Goal: Communication & Community: Participate in discussion

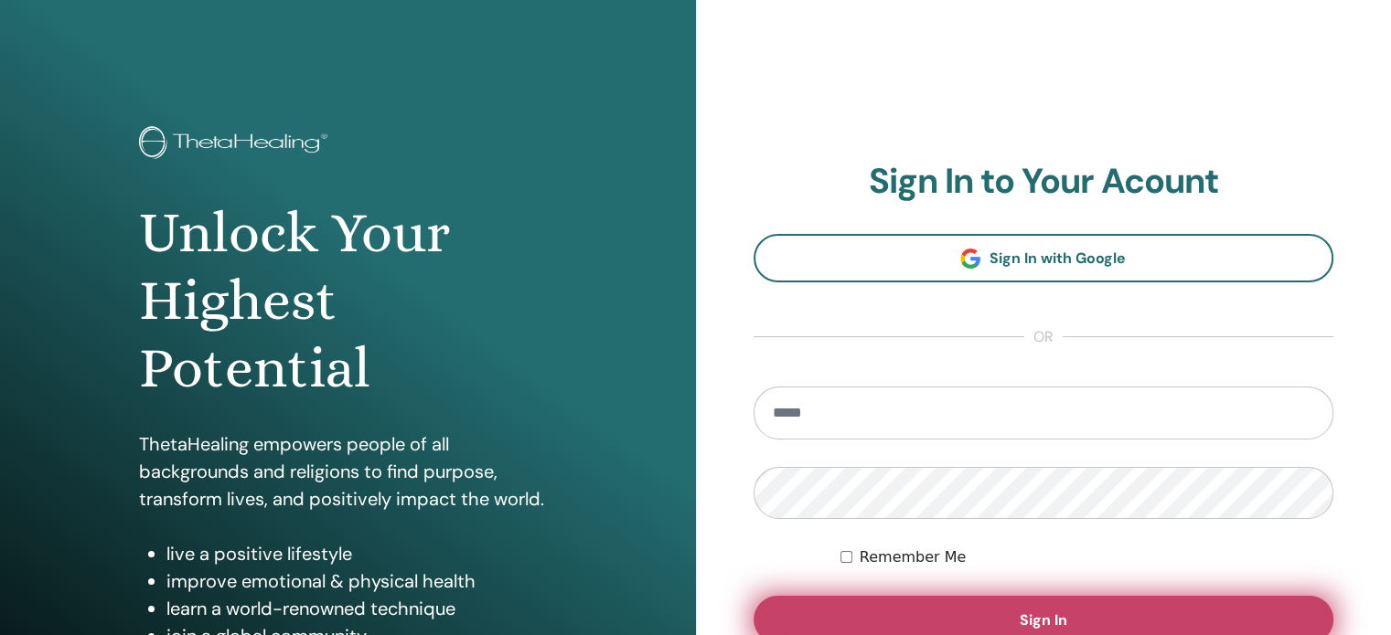
type input "**********"
click at [980, 610] on button "Sign In" at bounding box center [1043, 620] width 581 height 48
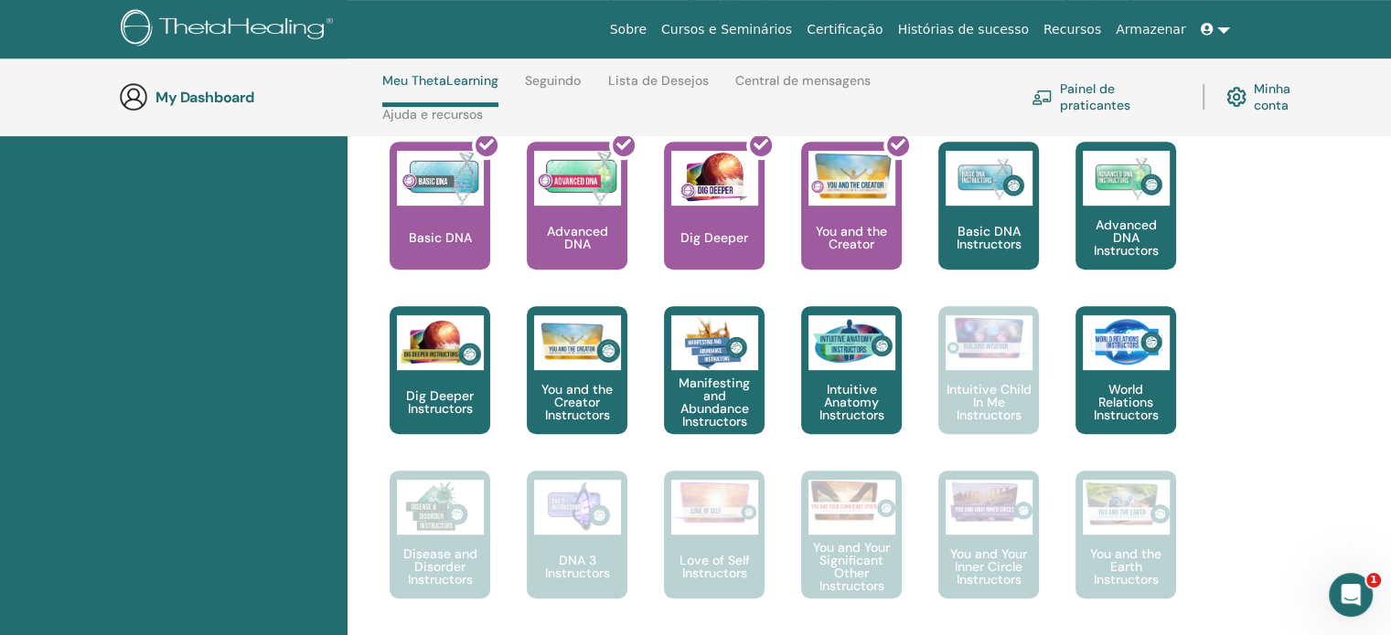
scroll to position [788, 0]
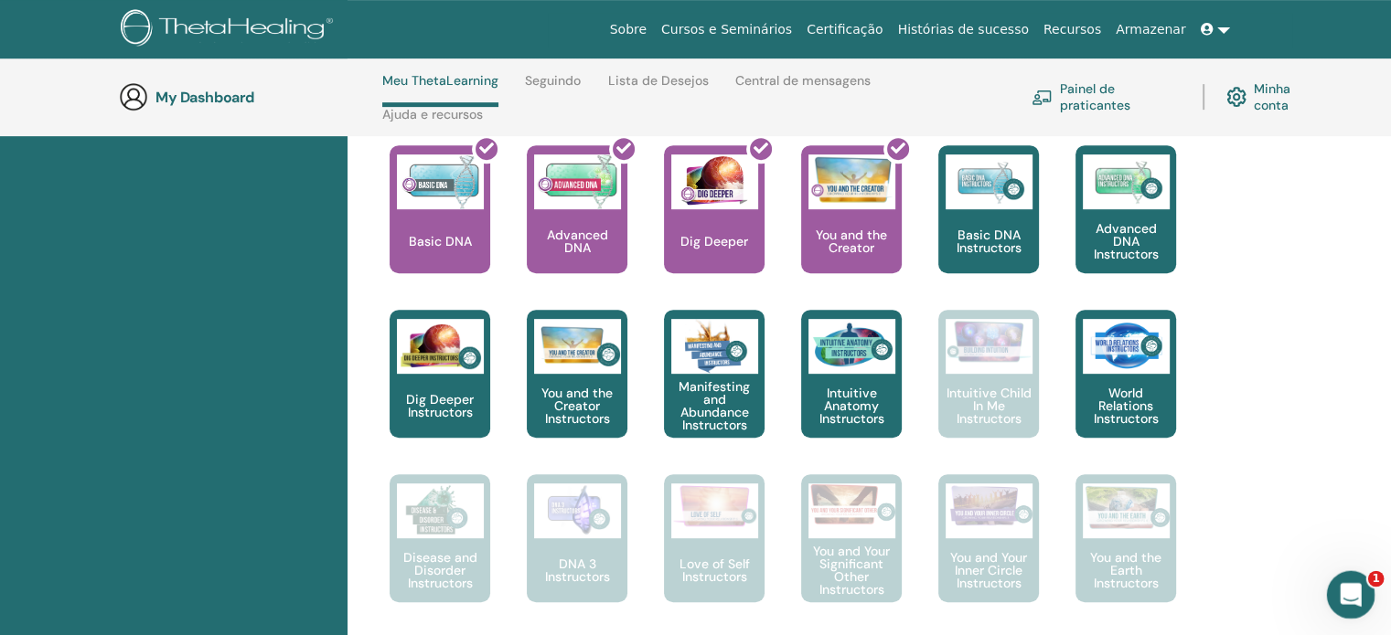
click at [1349, 584] on icon "Abertura do Messenger da Intercom" at bounding box center [1348, 593] width 30 height 30
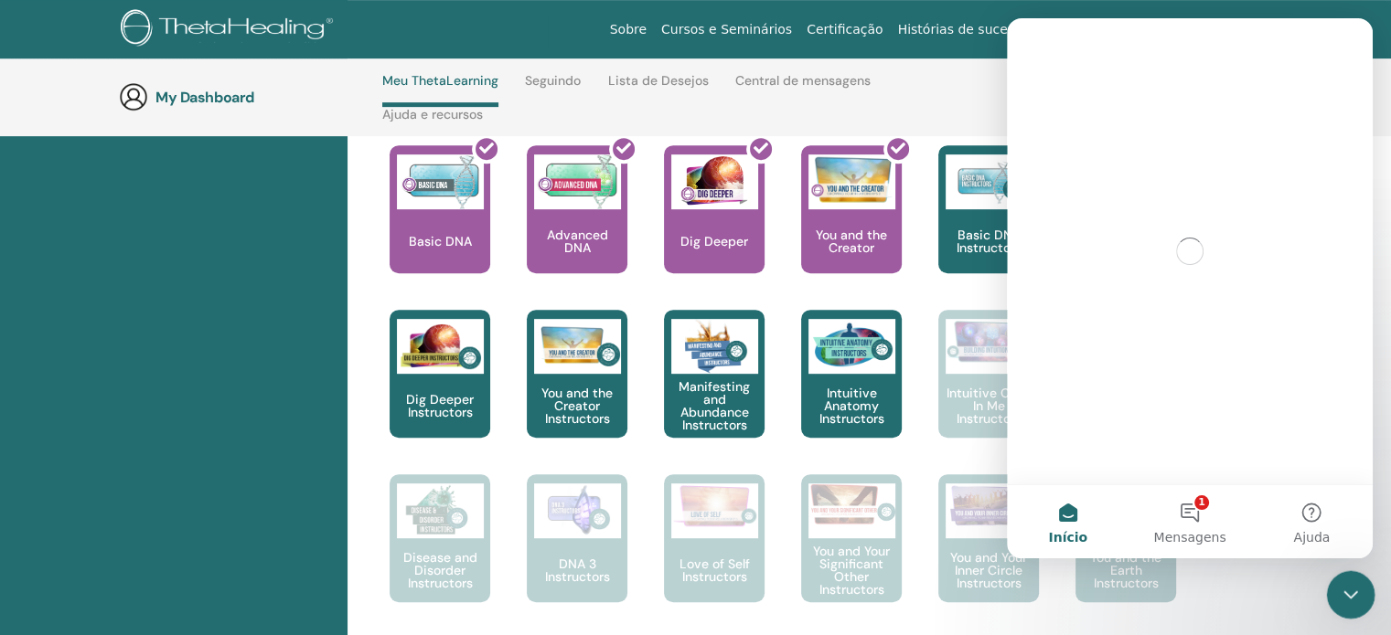
scroll to position [0, 0]
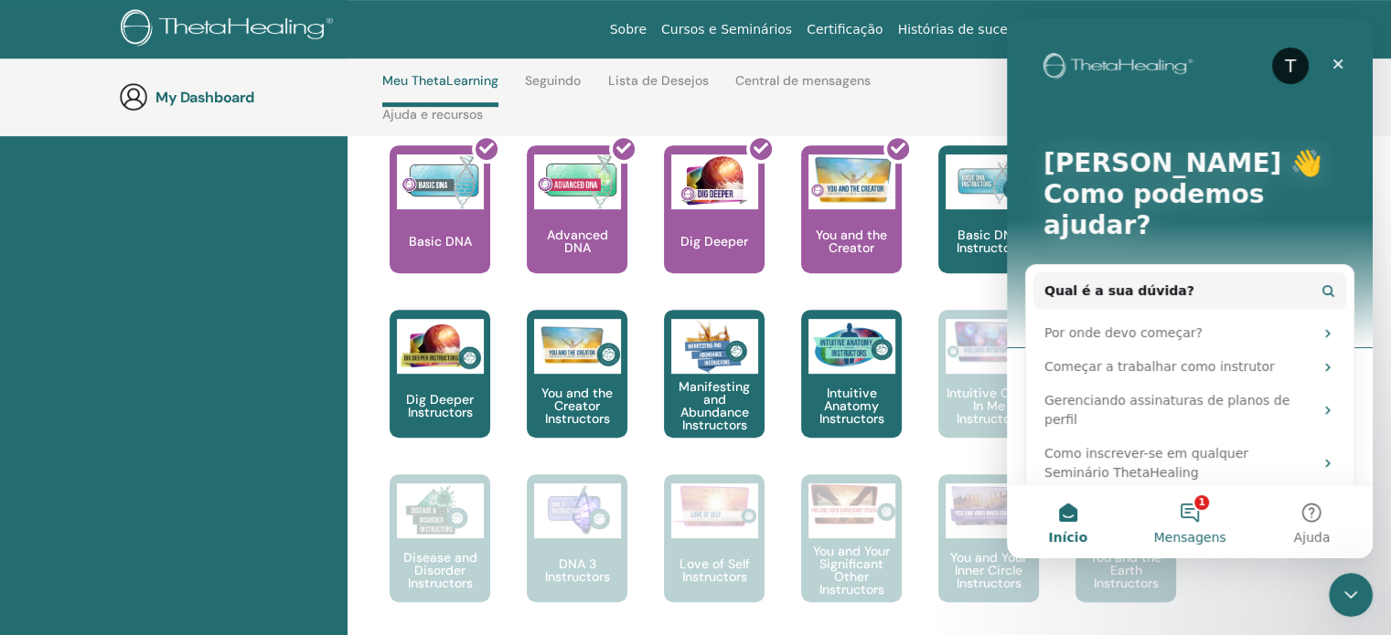
click at [1200, 519] on button "1 Mensagens" at bounding box center [1189, 521] width 122 height 73
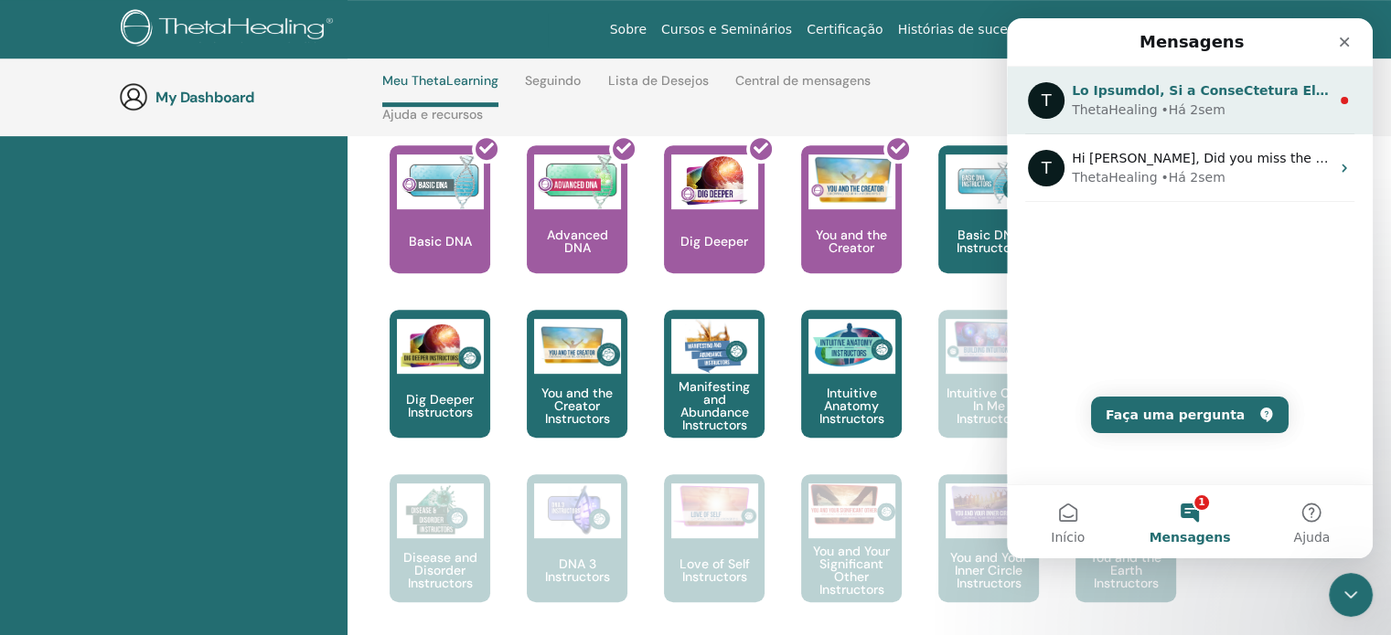
click at [1217, 105] on div "ThetaHealing • Há 2sem" at bounding box center [1201, 110] width 258 height 19
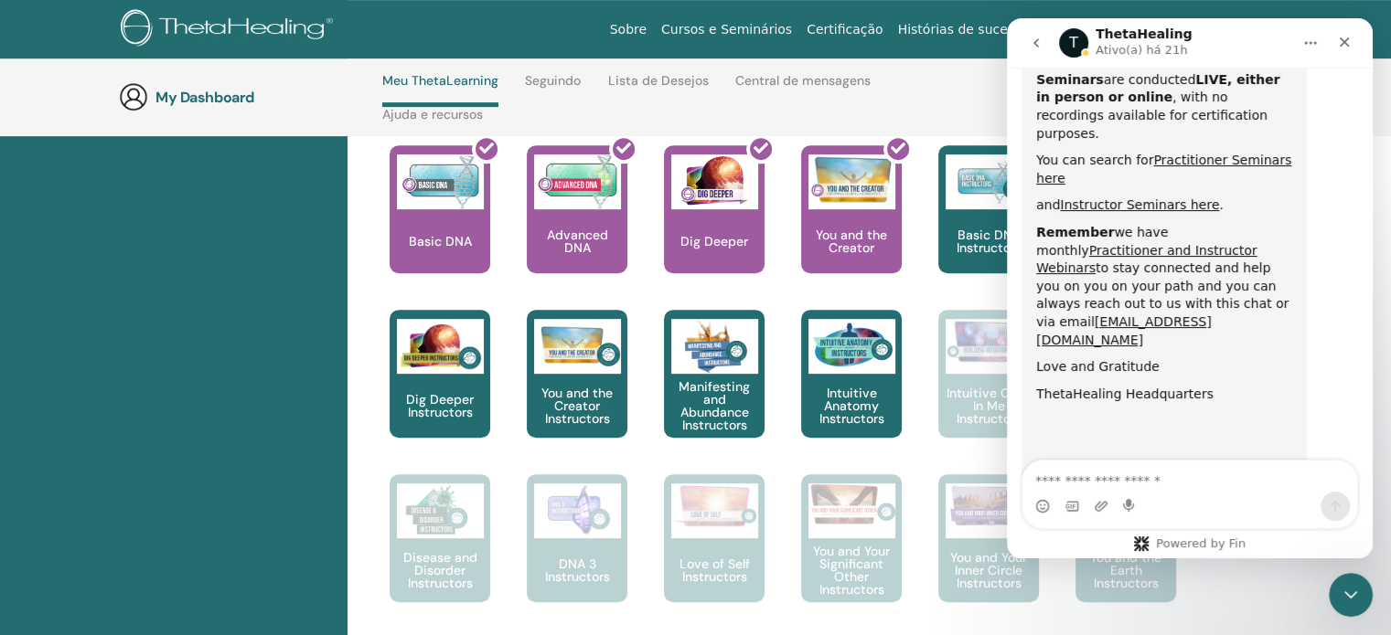
scroll to position [972, 0]
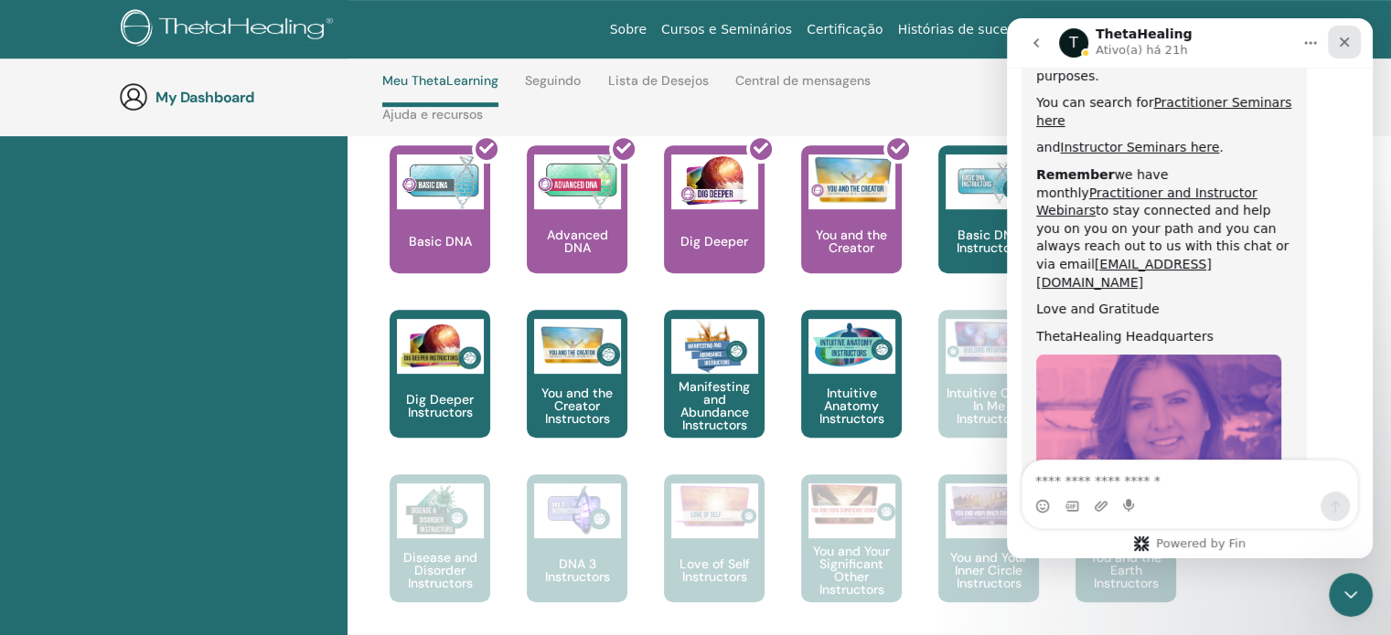
click at [1350, 41] on icon "Fechar" at bounding box center [1344, 42] width 15 height 15
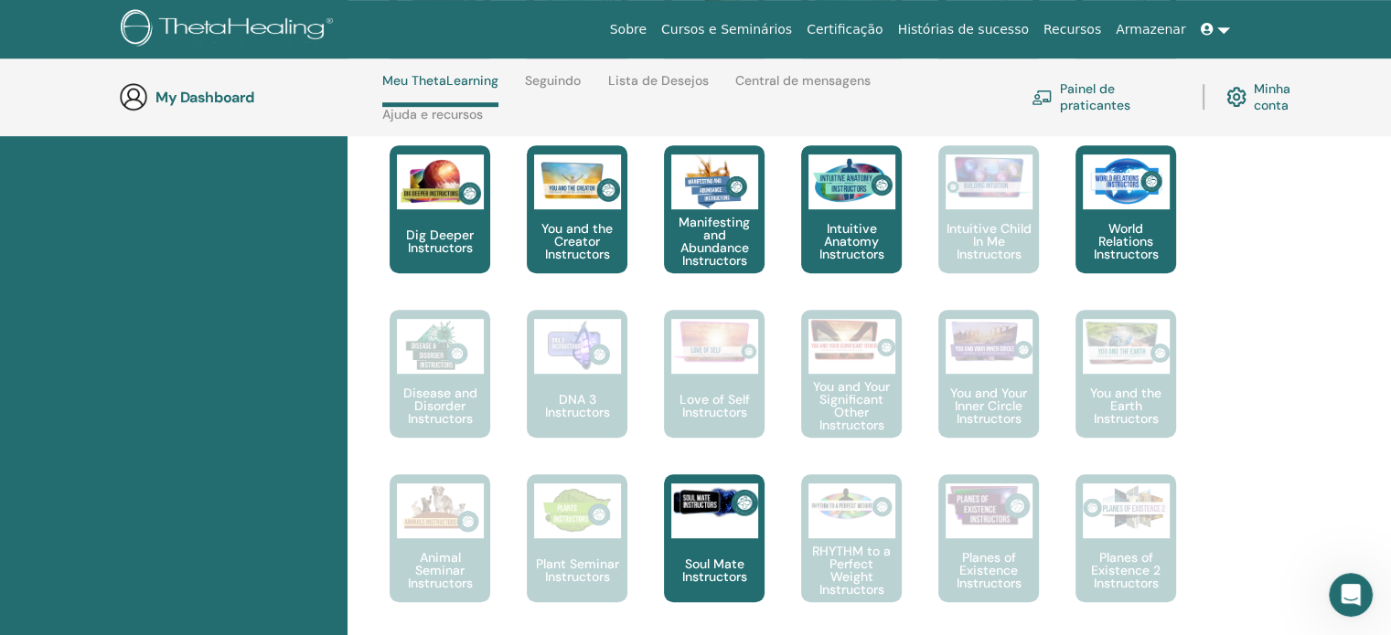
scroll to position [931, 0]
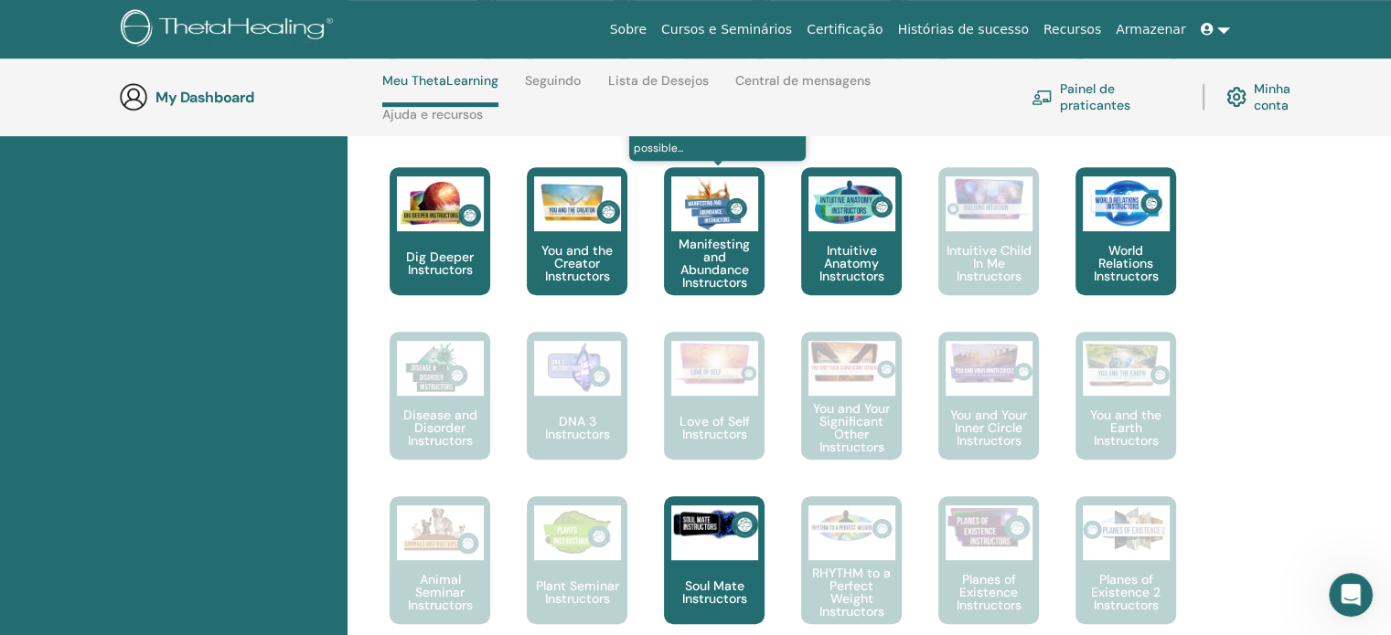
click at [723, 289] on p "Manifesting and Abundance Instructors" at bounding box center [714, 263] width 101 height 51
